Goal: Navigation & Orientation: Find specific page/section

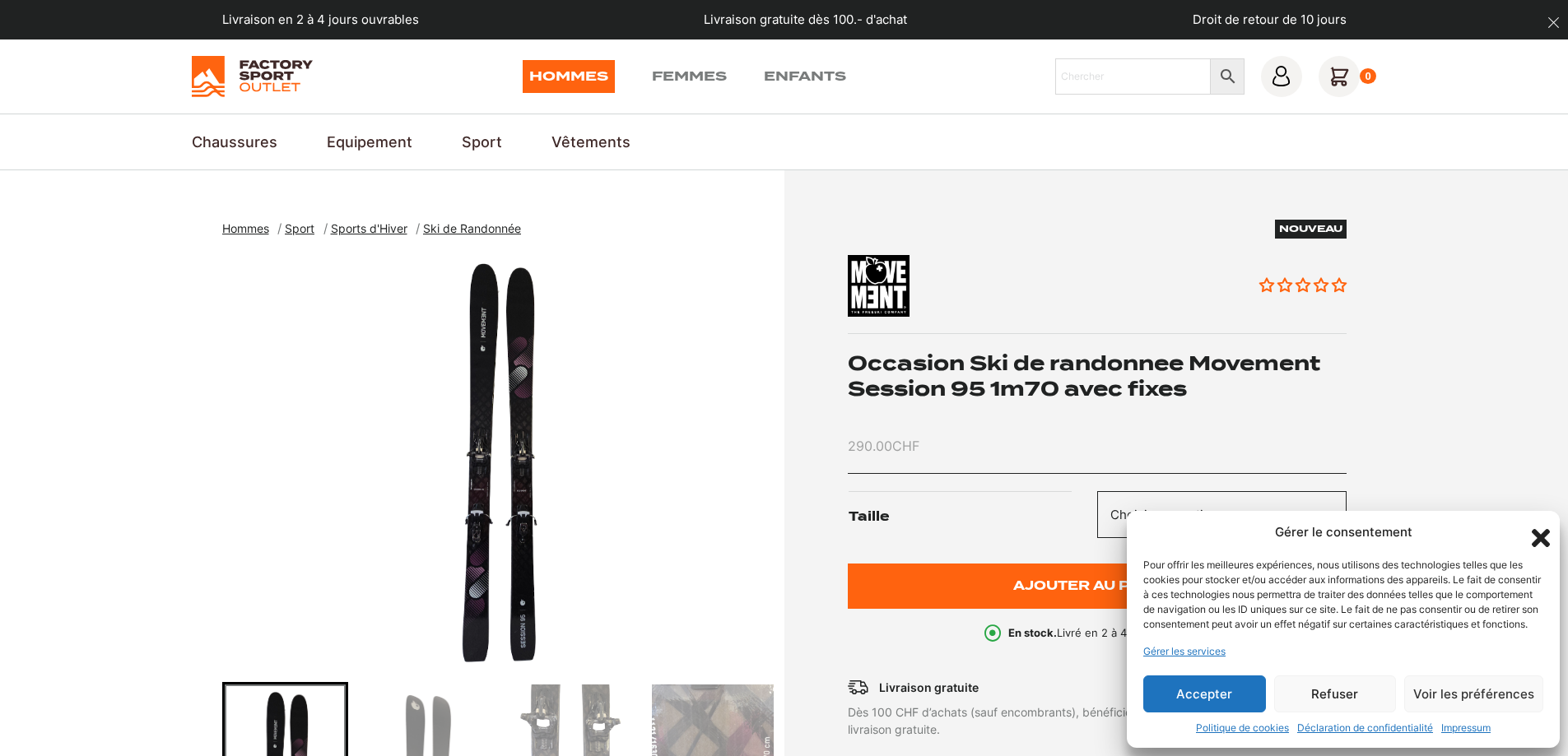
click at [1535, 529] on icon "Fermer la boîte de dialogue" at bounding box center [1540, 538] width 18 height 18
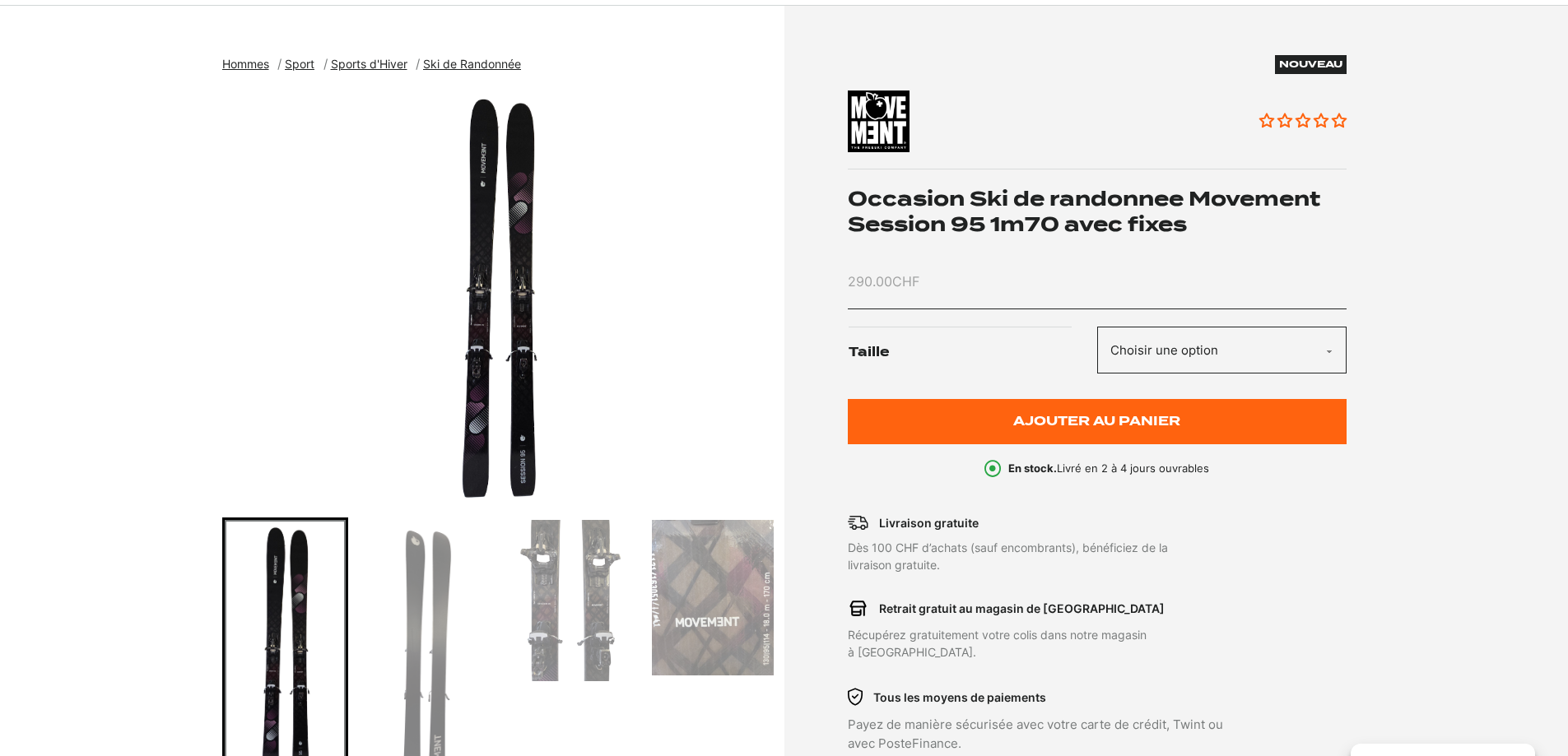
scroll to position [247, 0]
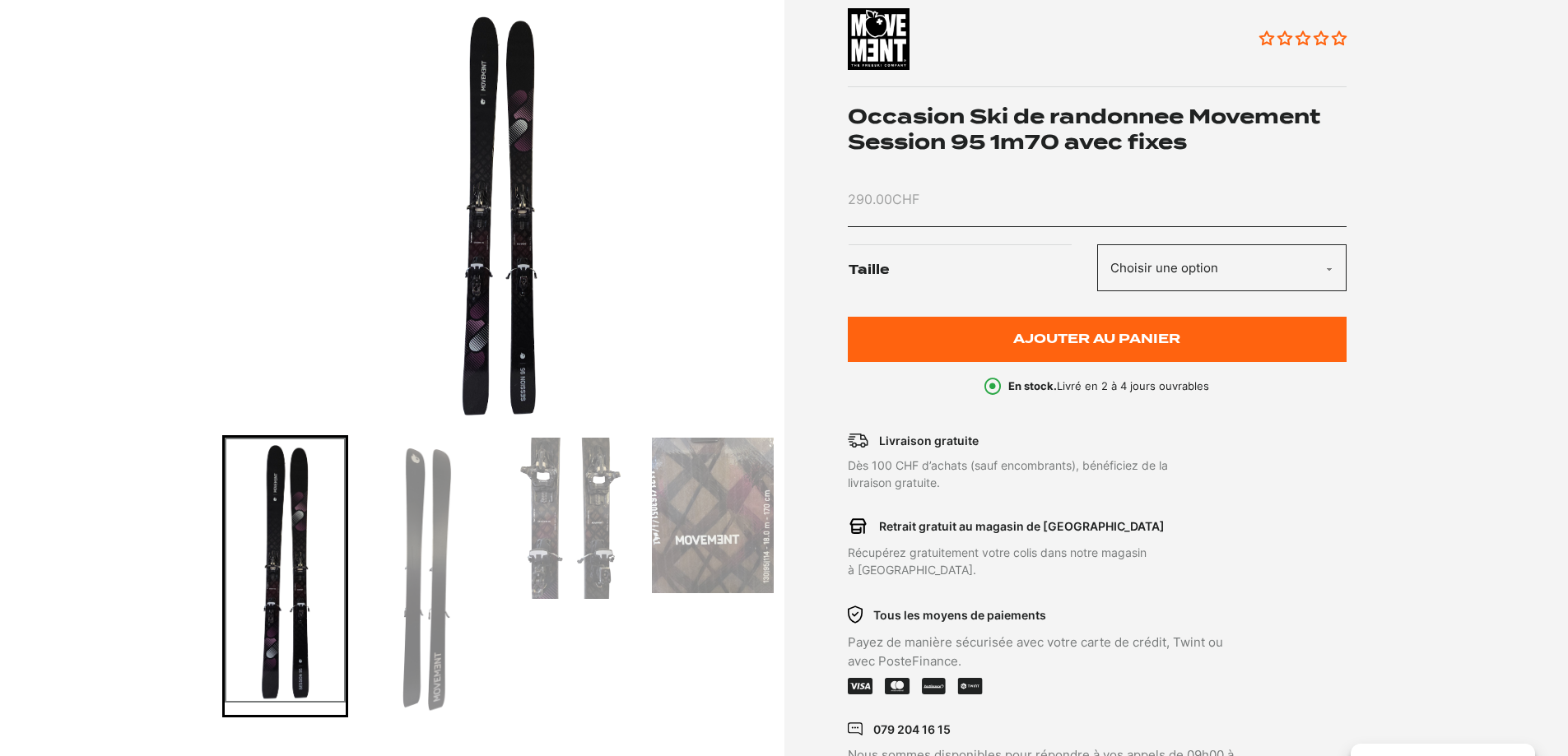
click at [570, 522] on img "Go to slide 3" at bounding box center [570, 518] width 121 height 161
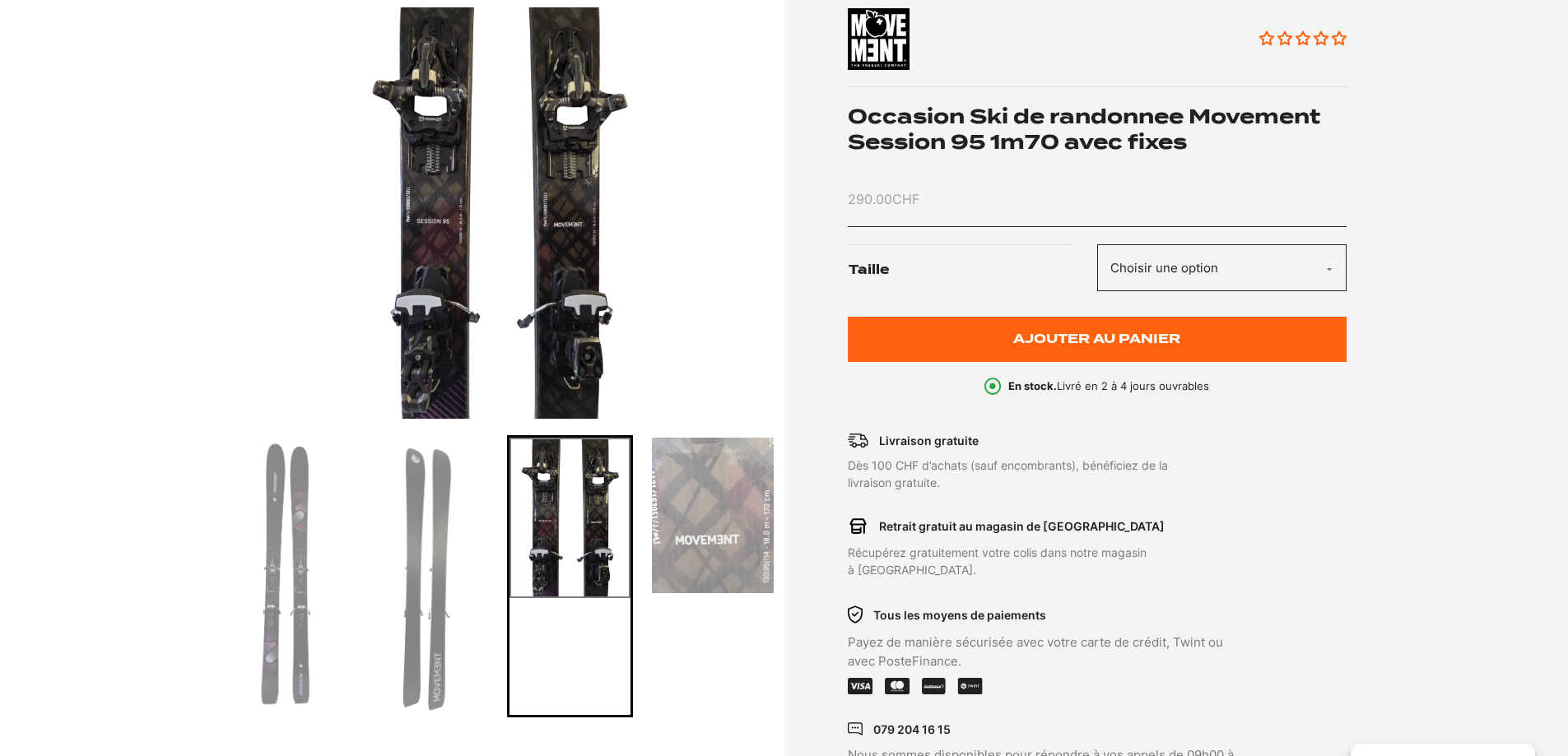
click at [558, 209] on img "3 of 4" at bounding box center [499, 213] width 554 height 412
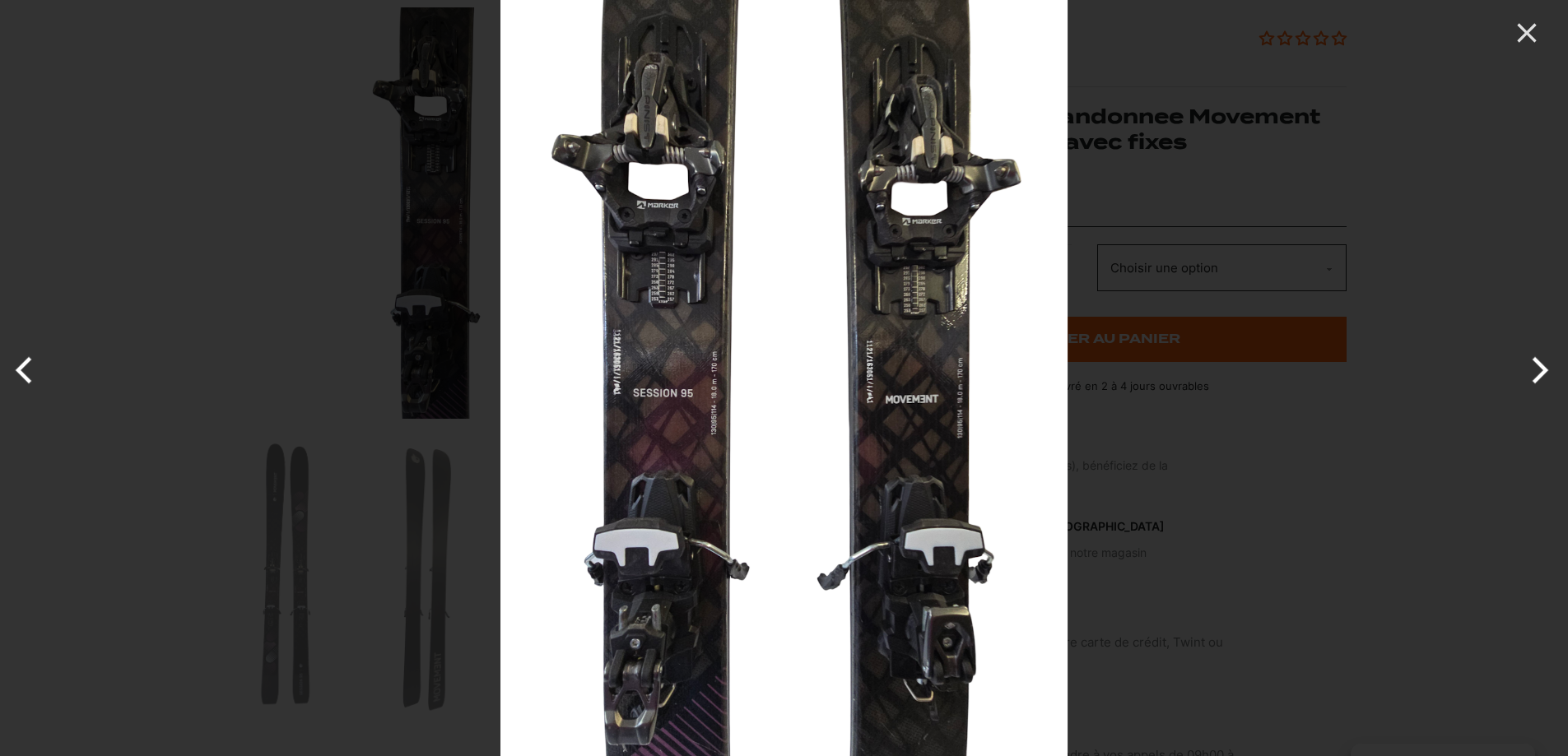
click at [657, 301] on img at bounding box center [783, 378] width 567 height 756
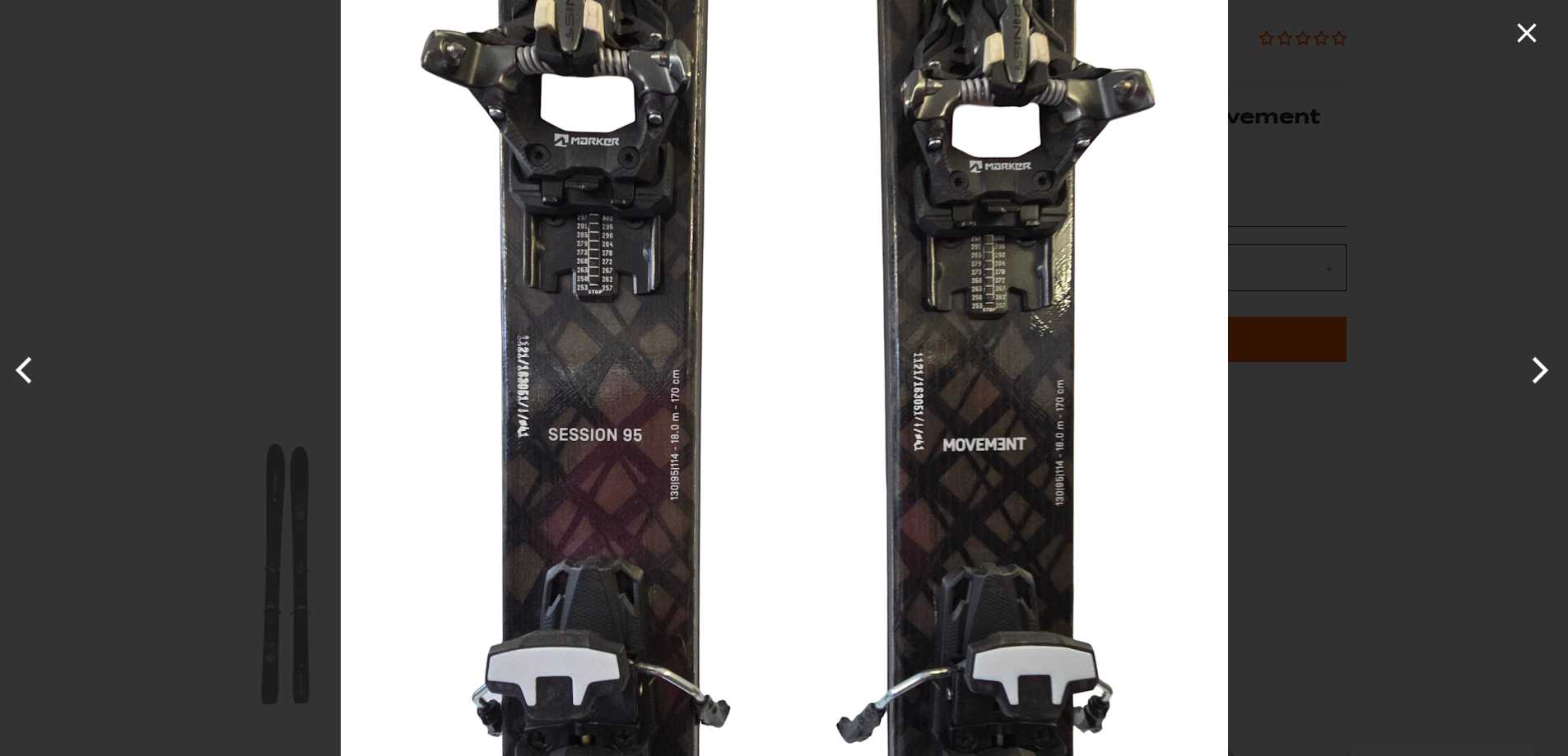
click at [1524, 22] on icon "Close" at bounding box center [1527, 32] width 33 height 33
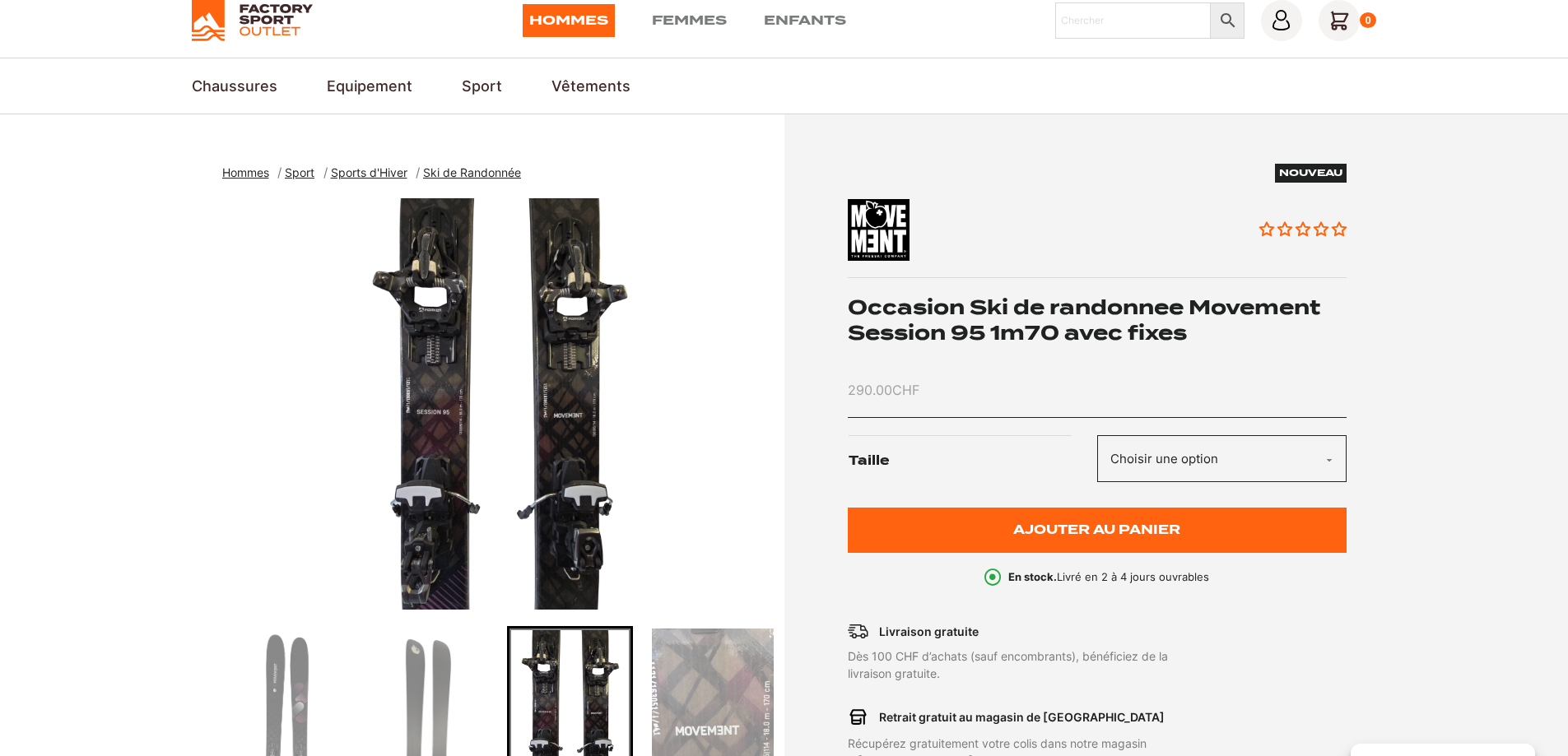
scroll to position [0, 0]
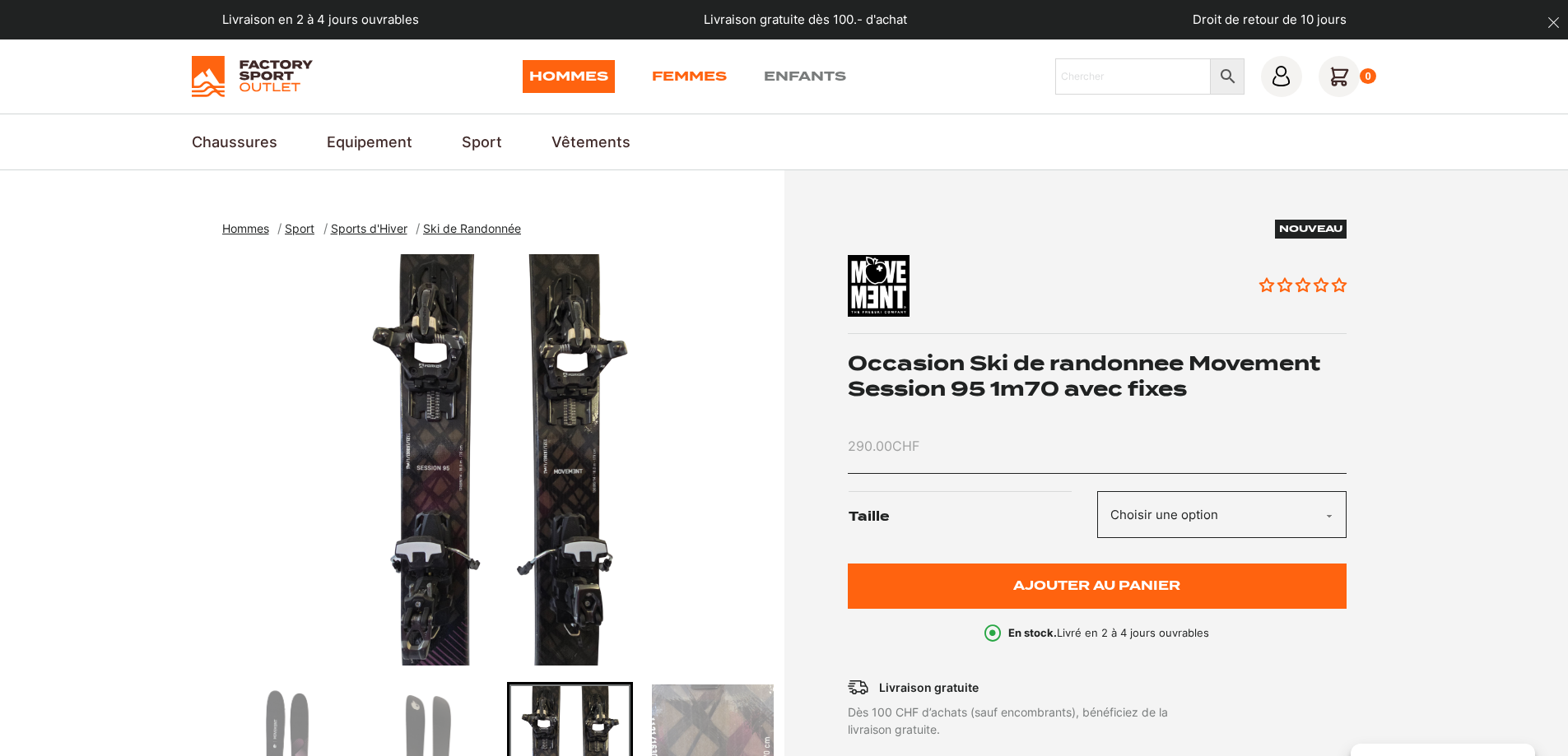
click at [691, 73] on link "Femmes" at bounding box center [689, 76] width 75 height 33
